Goal: Information Seeking & Learning: Learn about a topic

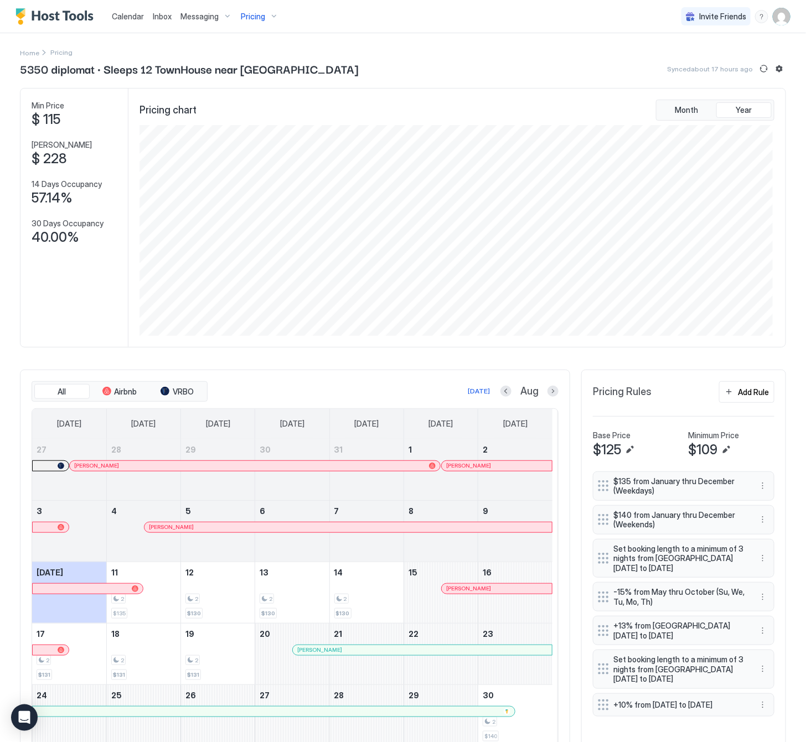
scroll to position [211, 633]
click at [251, 15] on span "Pricing" at bounding box center [253, 17] width 24 height 10
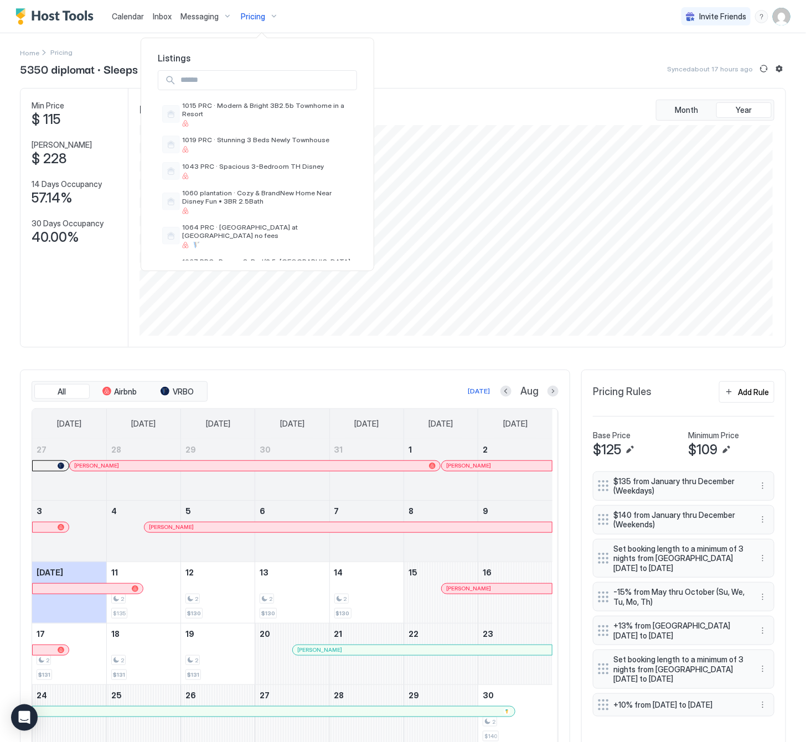
click at [191, 78] on input "Input Field" at bounding box center [266, 80] width 180 height 19
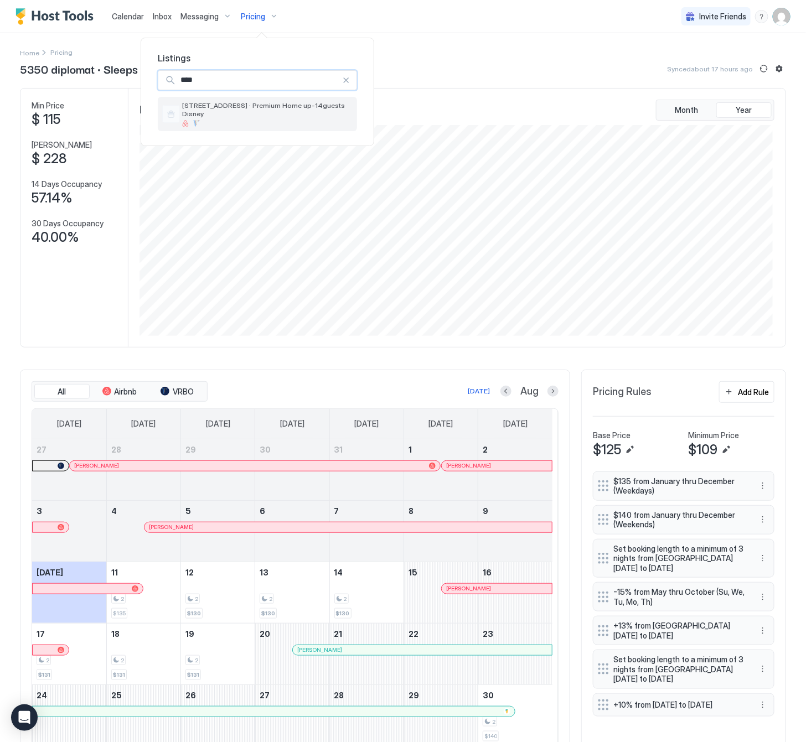
type input "****"
click at [242, 107] on span "[STREET_ADDRESS] · Premium Home up-14guests Disney" at bounding box center [267, 109] width 170 height 17
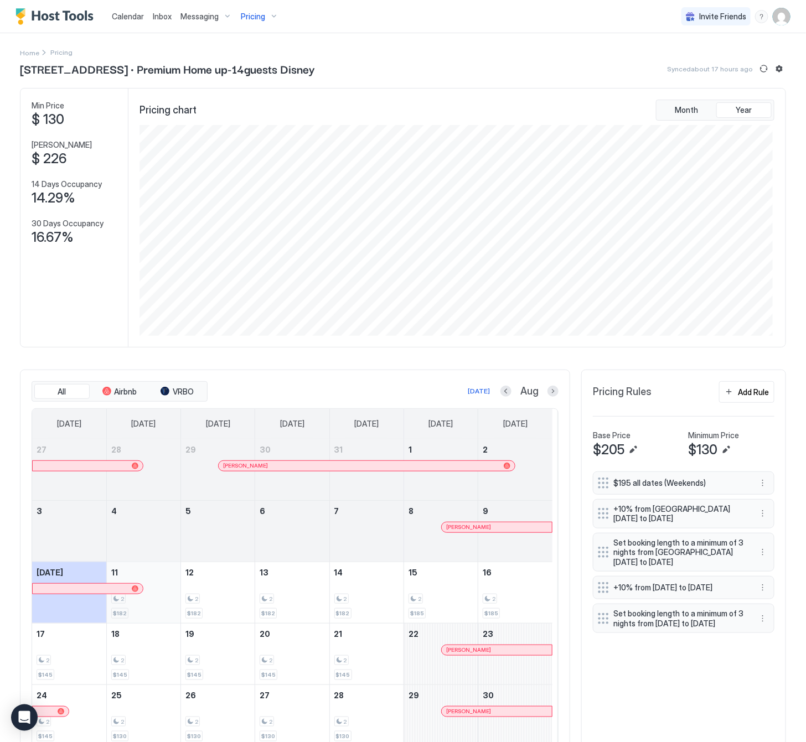
click at [158, 616] on div "2 $182" at bounding box center [143, 593] width 65 height 52
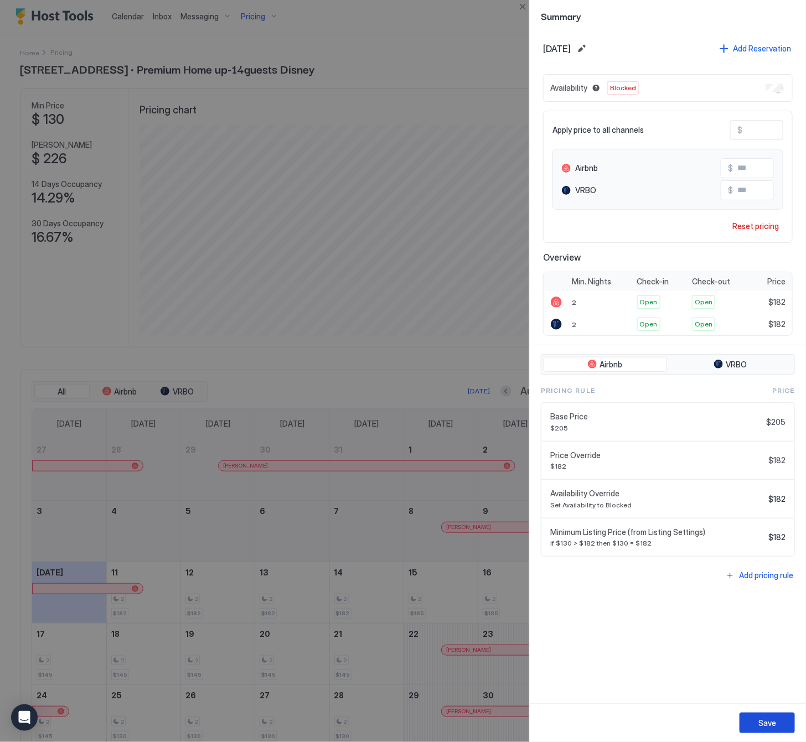
click at [776, 726] on button "Save" at bounding box center [766, 723] width 55 height 20
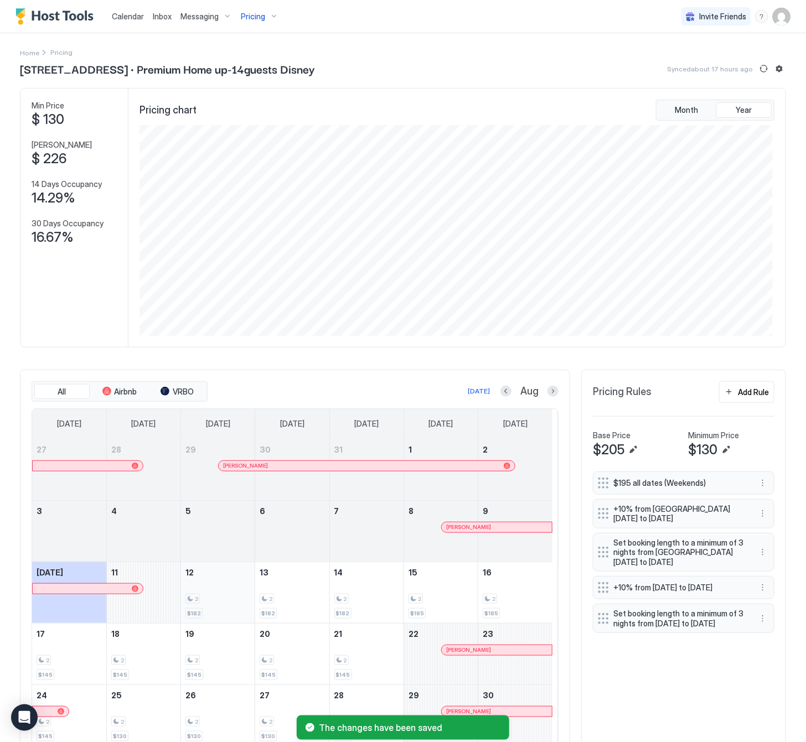
click at [208, 607] on div "2 $182" at bounding box center [217, 593] width 65 height 52
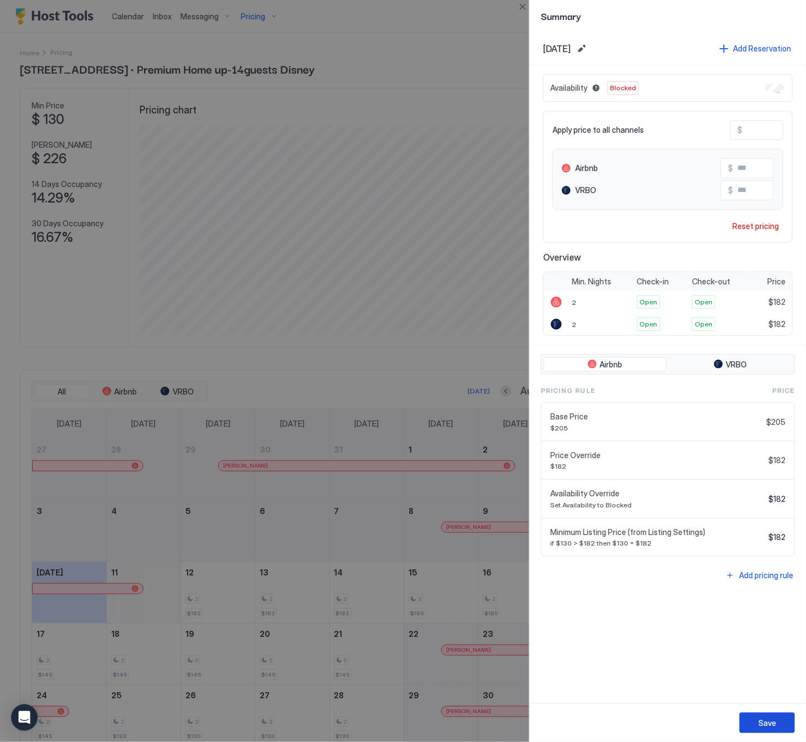
click at [767, 722] on div "Save" at bounding box center [767, 723] width 18 height 12
